Goal: Find specific page/section: Find specific page/section

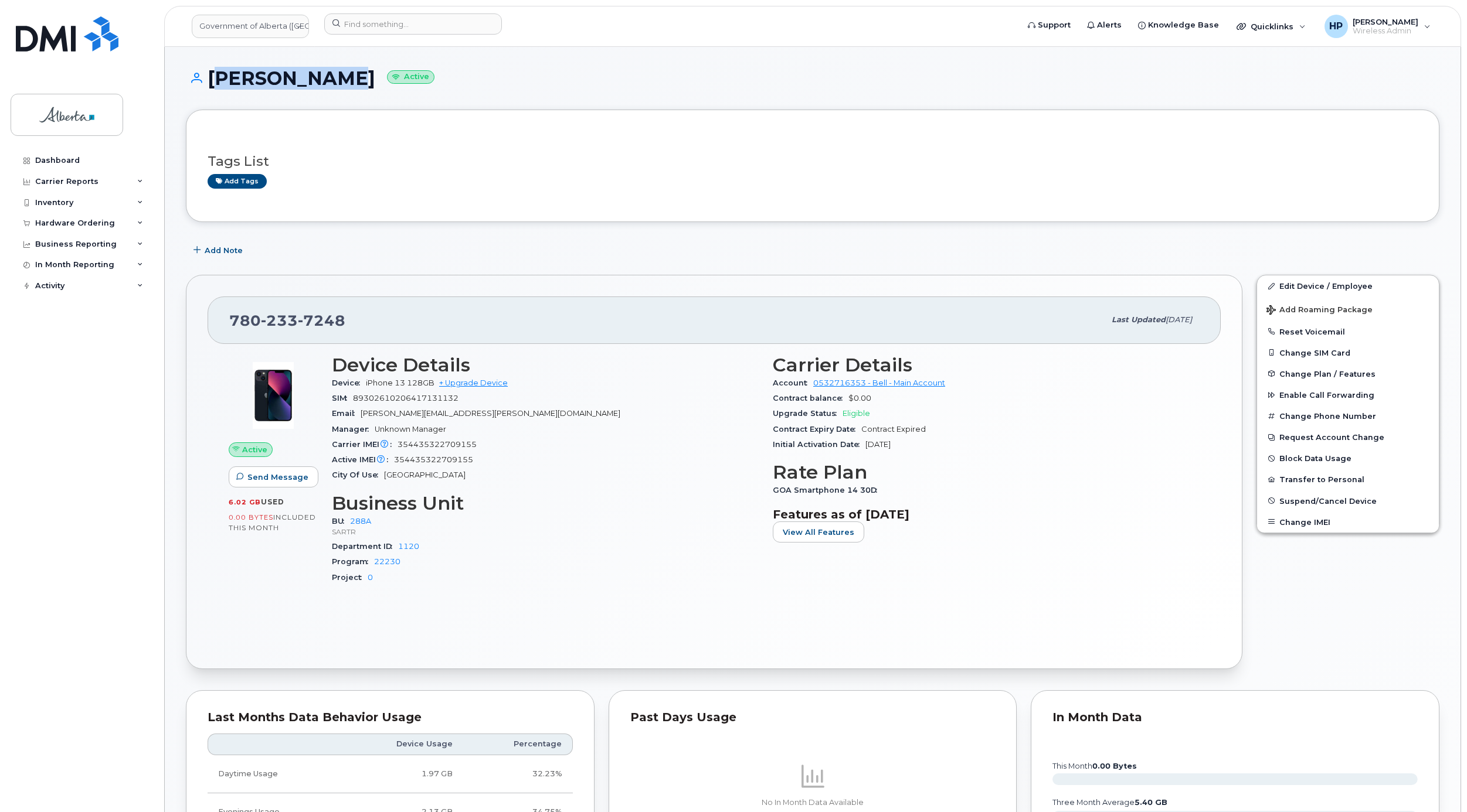
drag, startPoint x: 208, startPoint y: 79, endPoint x: 325, endPoint y: 83, distance: 117.1
click at [325, 83] on h1 "Christopher Hodge Active" at bounding box center [812, 78] width 1253 height 20
copy h1 "Christopher"
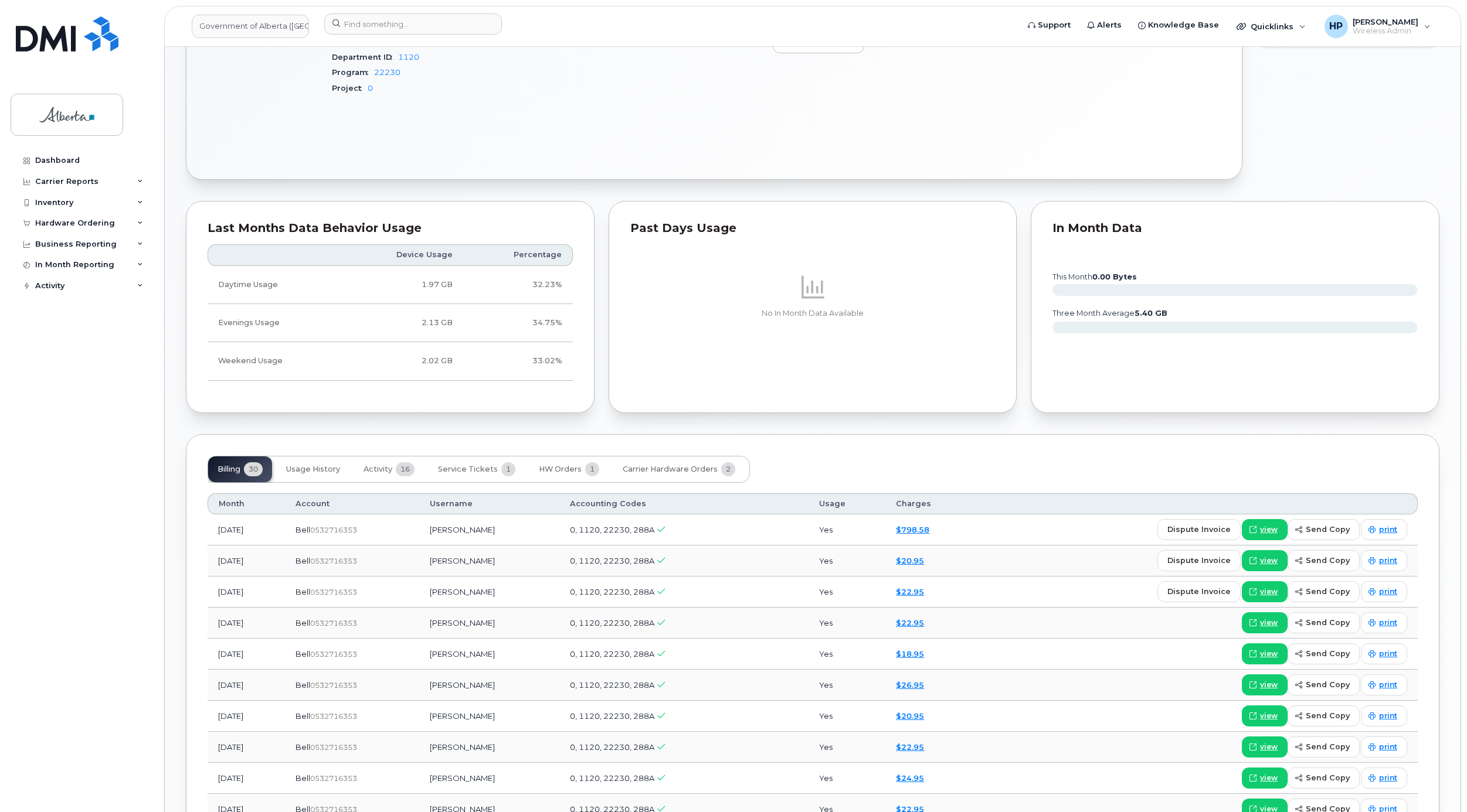
scroll to position [457, 0]
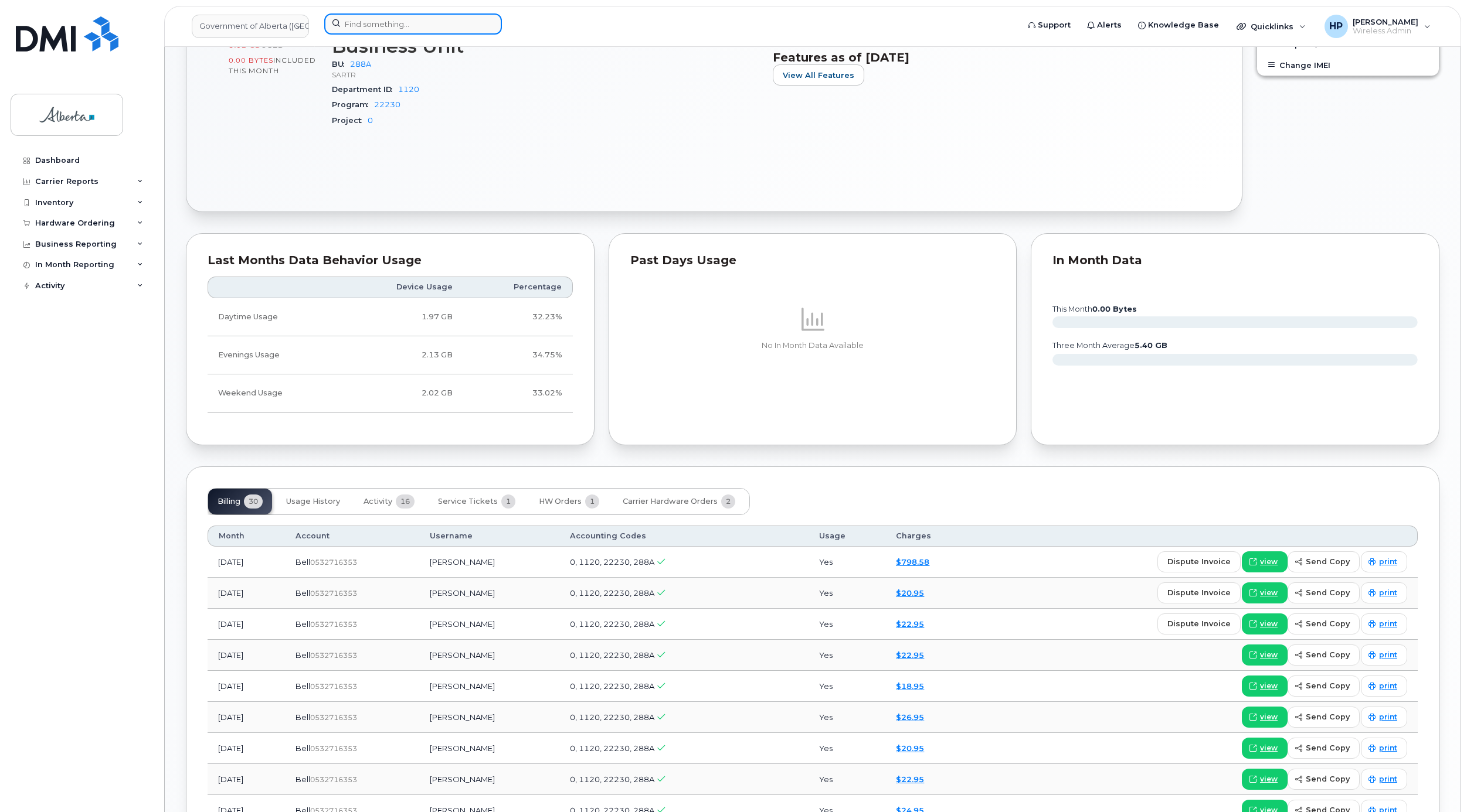
click at [456, 25] on input at bounding box center [413, 24] width 177 height 21
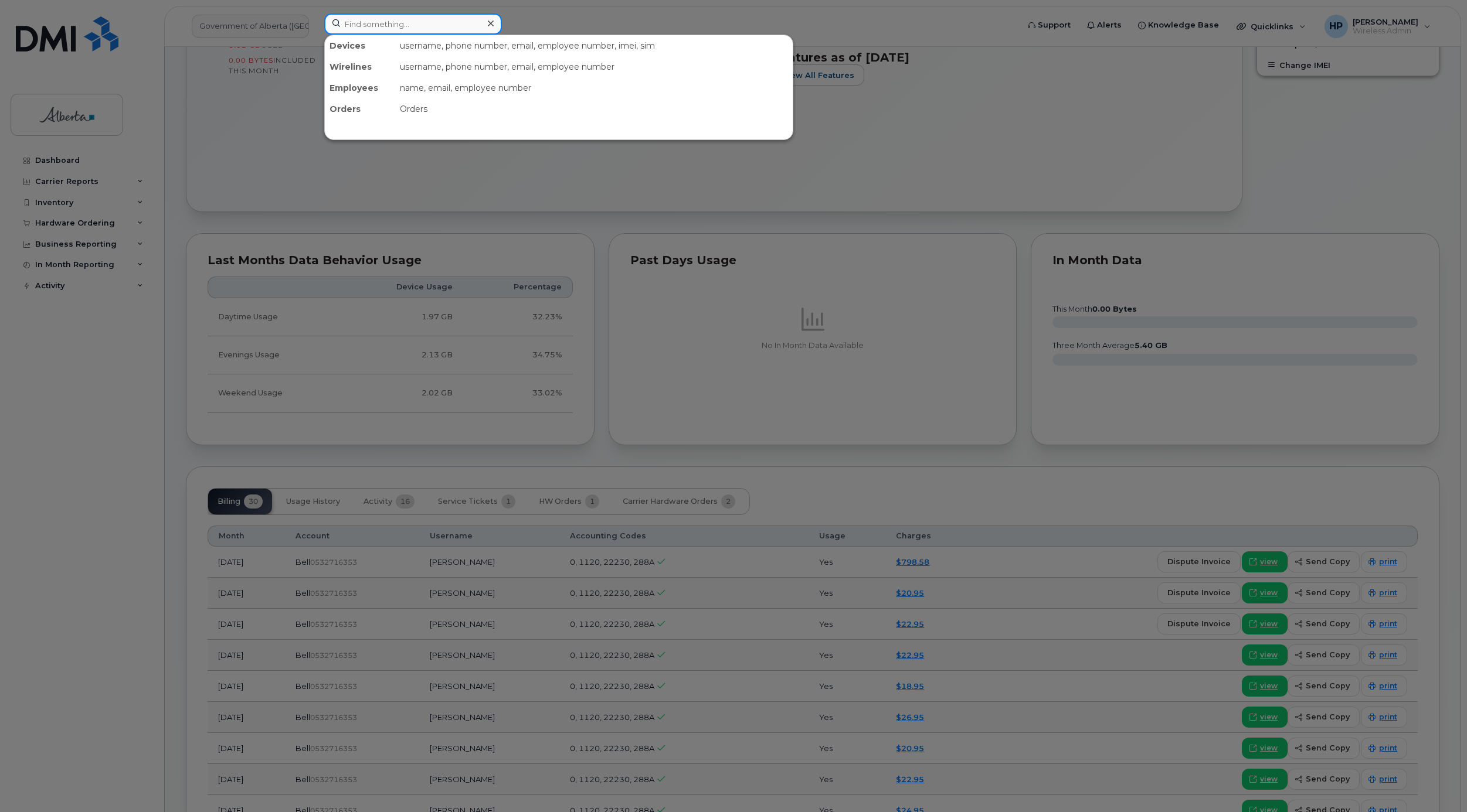
paste input "7809149086"
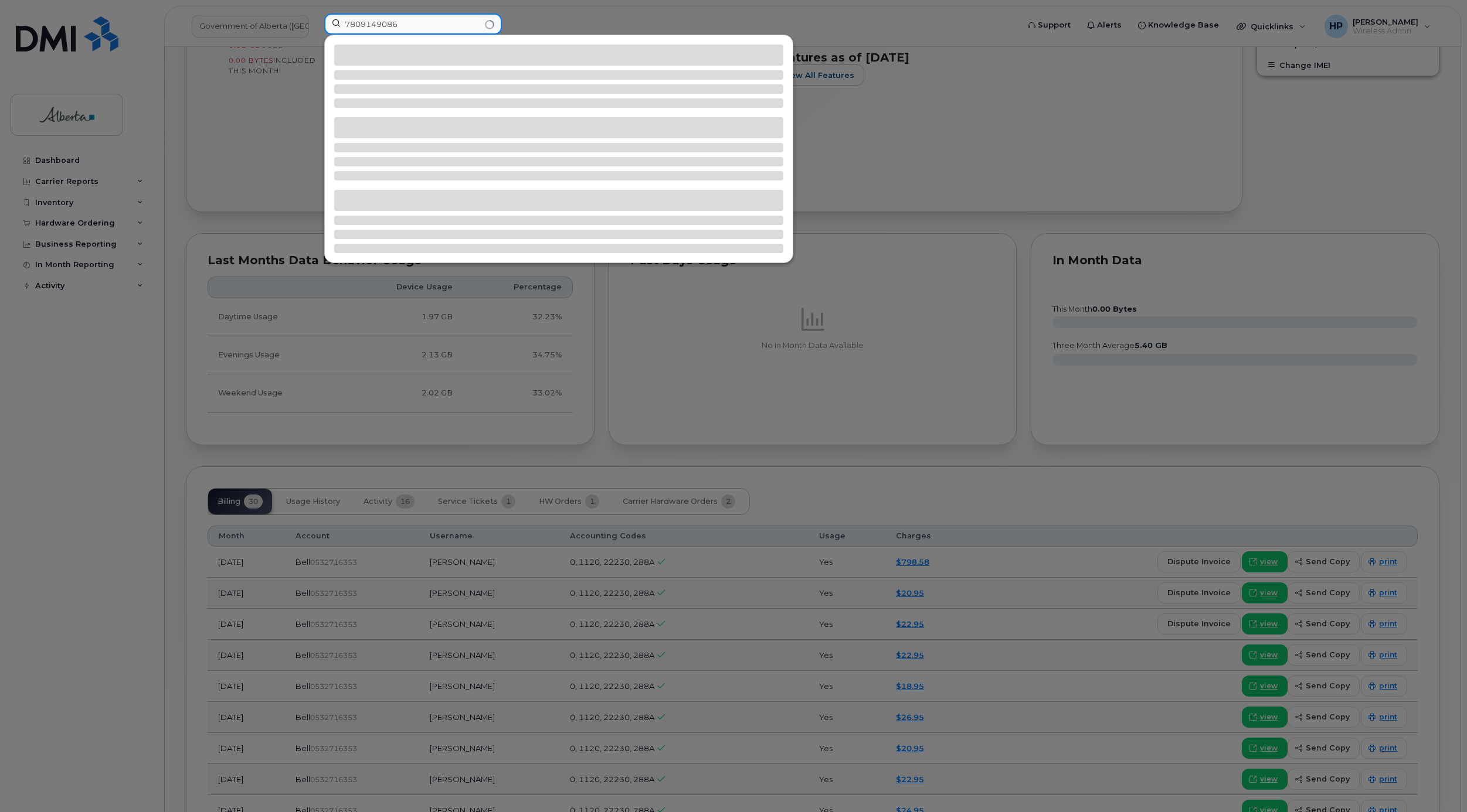
type input "7809149086"
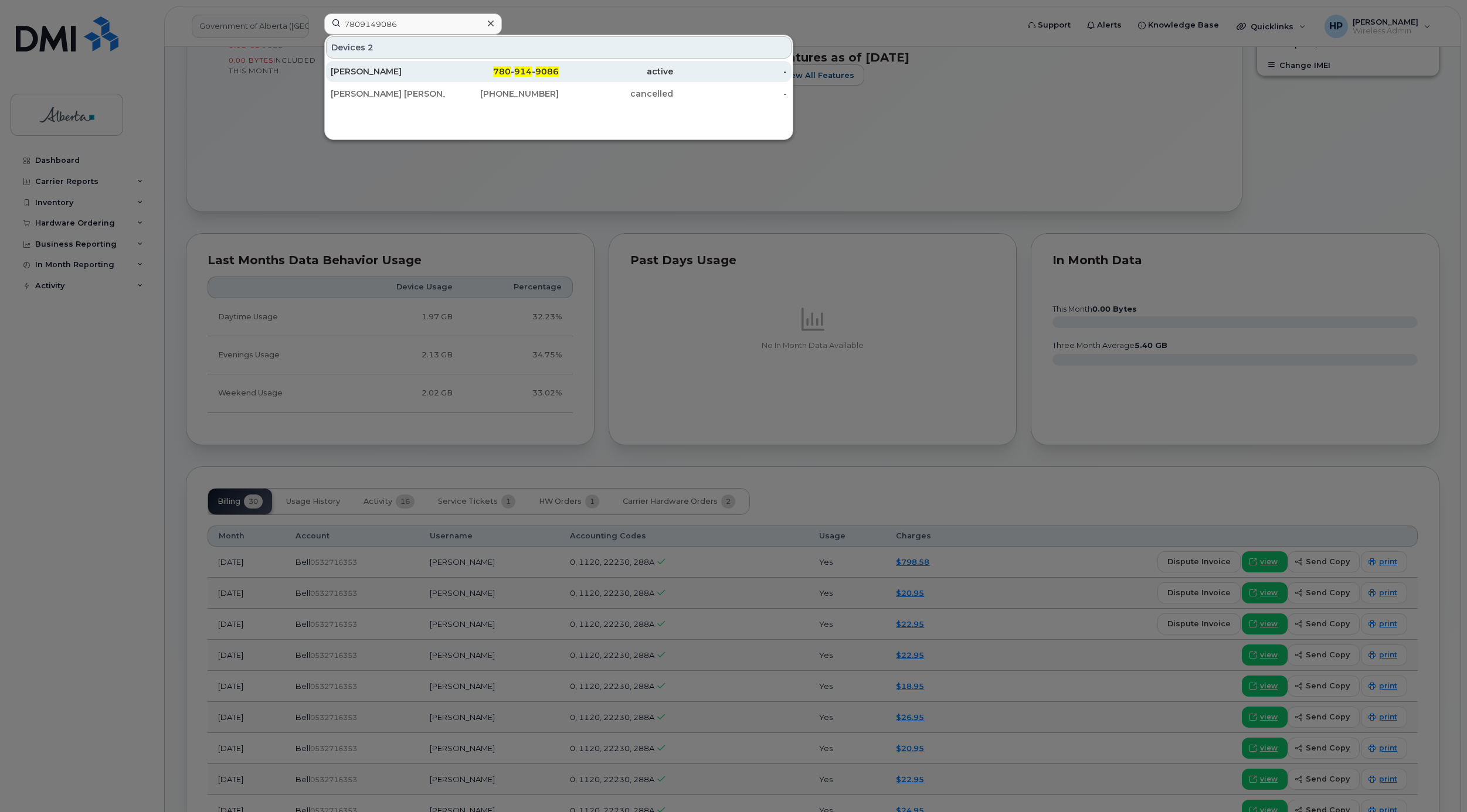
click at [396, 71] on div "[PERSON_NAME]" at bounding box center [388, 71] width 114 height 12
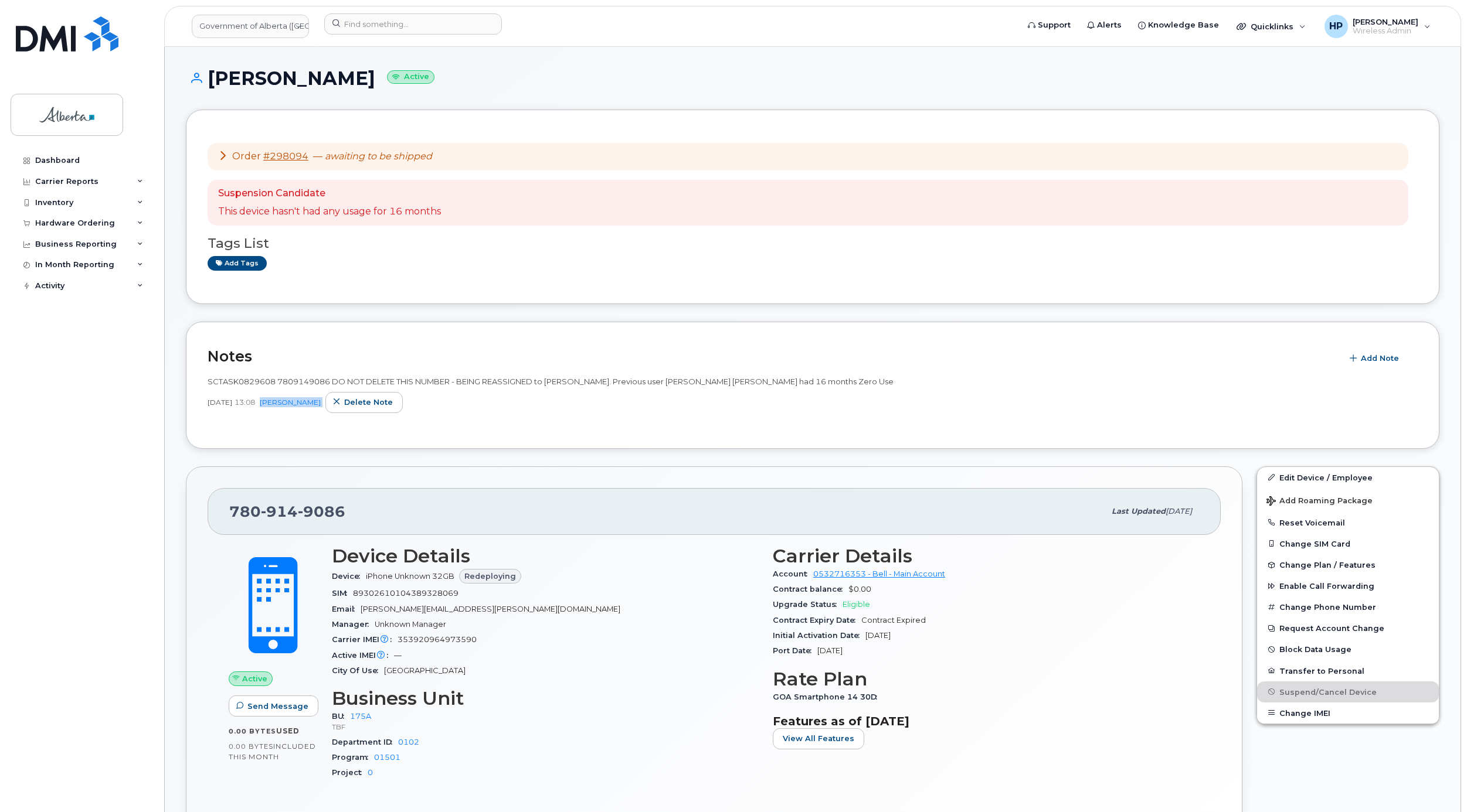
drag, startPoint x: 286, startPoint y: 408, endPoint x: 321, endPoint y: 414, distance: 35.5
click at [321, 413] on div "[DATE] 13:08 [PERSON_NAME] note" at bounding box center [812, 402] width 1210 height 21
copy div "[PERSON_NAME] note"
